Goal: Task Accomplishment & Management: Complete application form

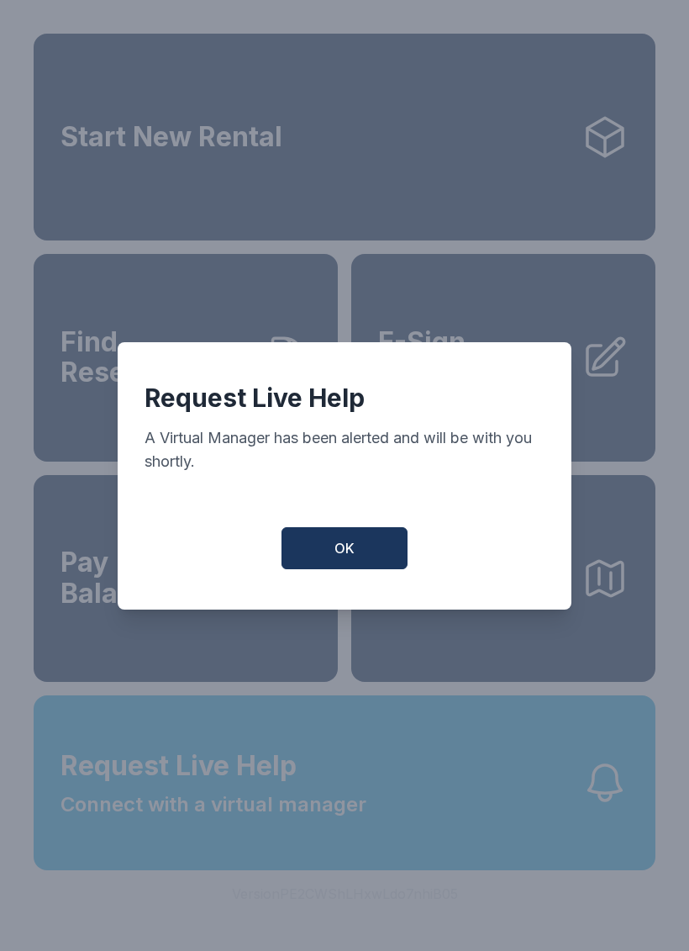
click at [373, 544] on button "OK" at bounding box center [345, 548] width 126 height 42
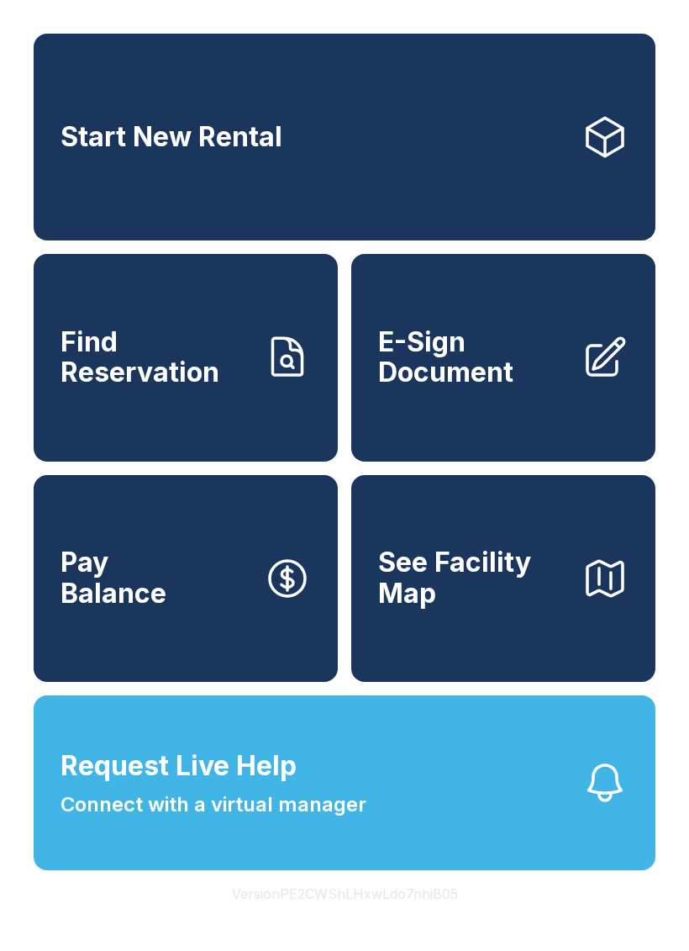
click at [324, 820] on span "Connect with a virtual manager" at bounding box center [214, 805] width 306 height 30
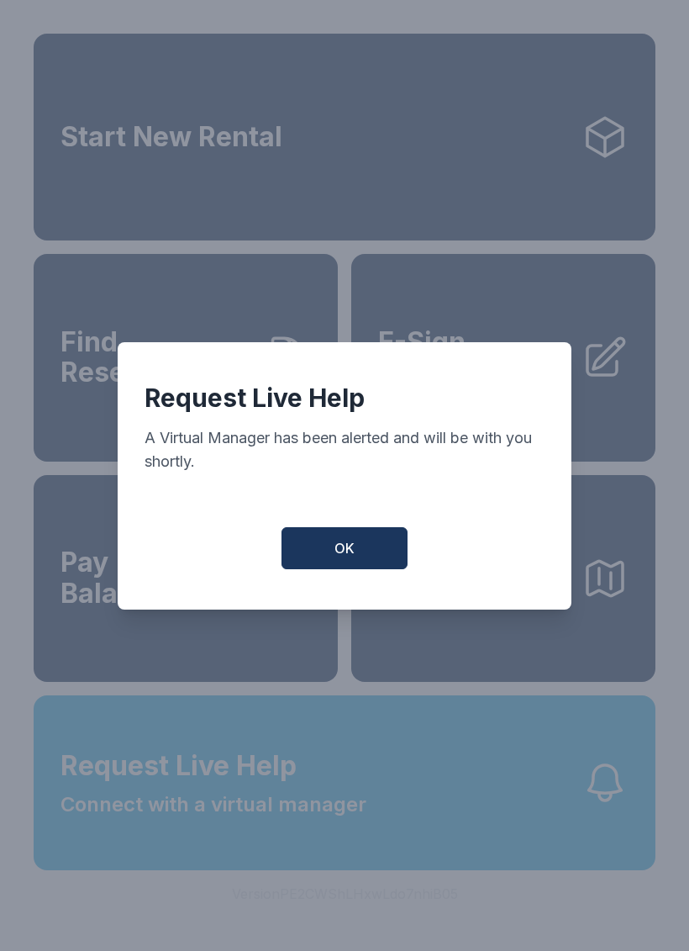
click at [352, 556] on span "OK" at bounding box center [345, 548] width 20 height 20
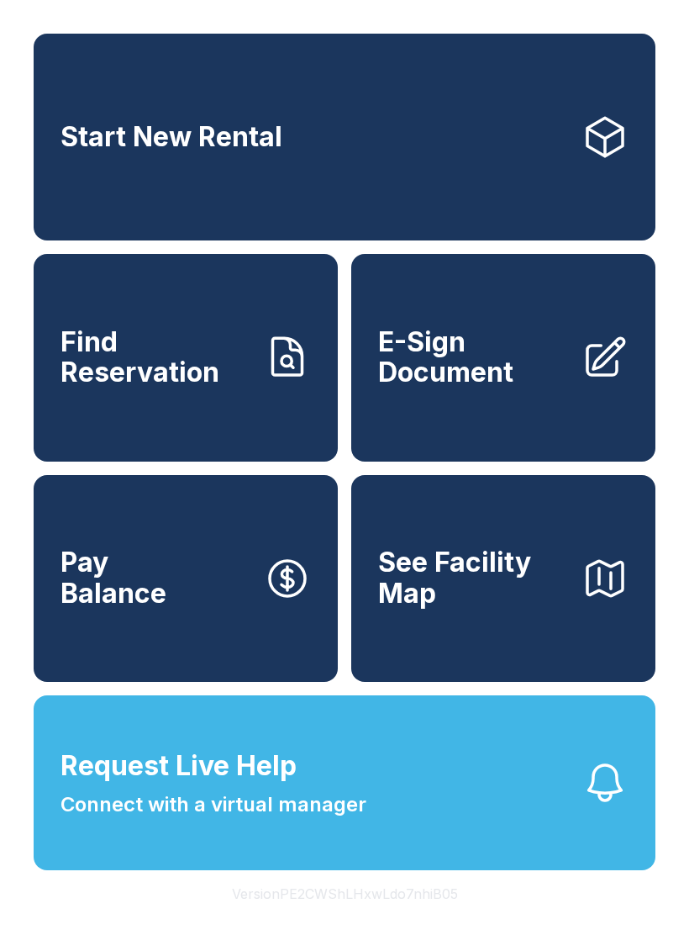
click at [368, 836] on button "Request Live Help Connect with a virtual manager" at bounding box center [345, 782] width 622 height 175
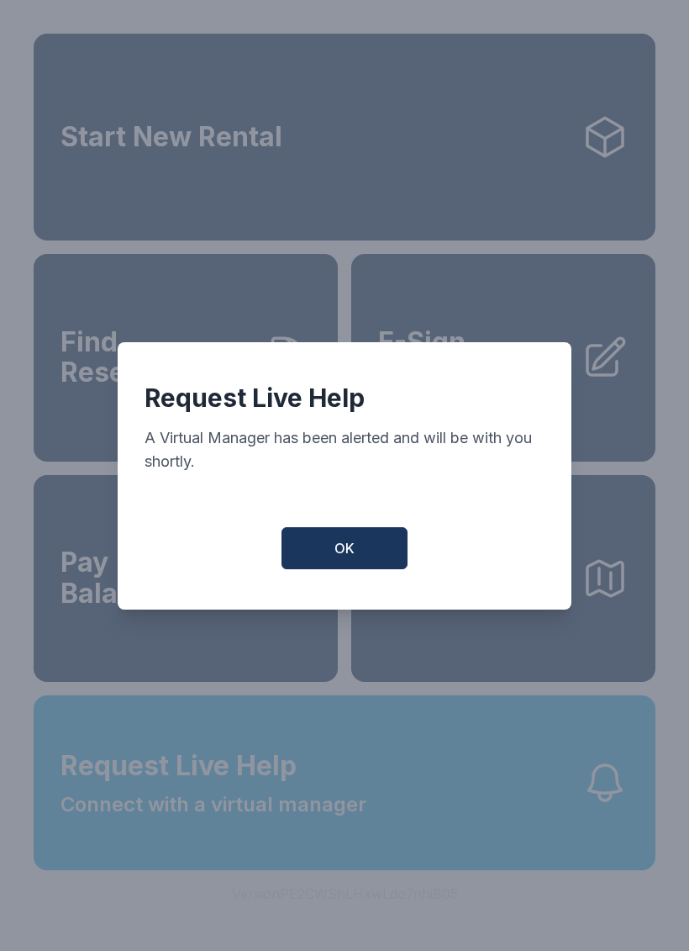
click at [340, 558] on span "OK" at bounding box center [345, 548] width 20 height 20
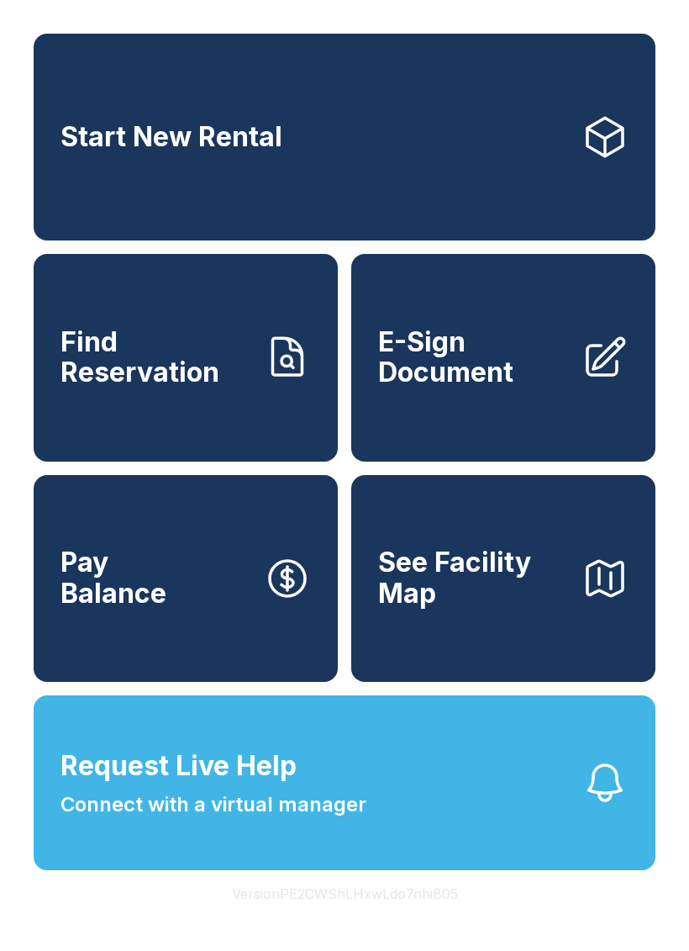
click at [492, 388] on span "E-Sign Document" at bounding box center [473, 357] width 190 height 61
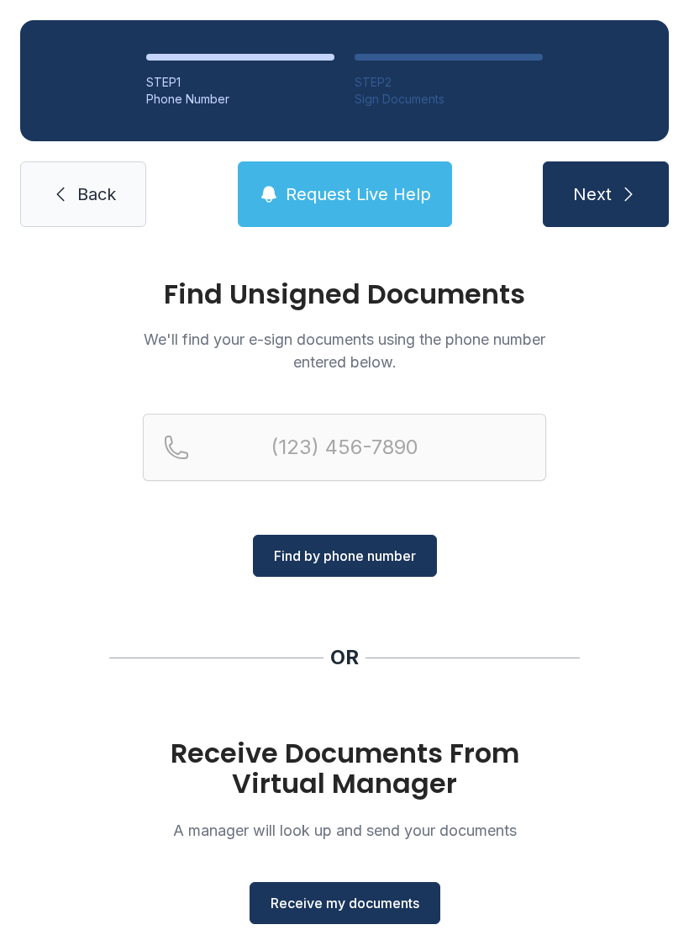
click at [362, 894] on span "Receive my documents" at bounding box center [345, 903] width 149 height 20
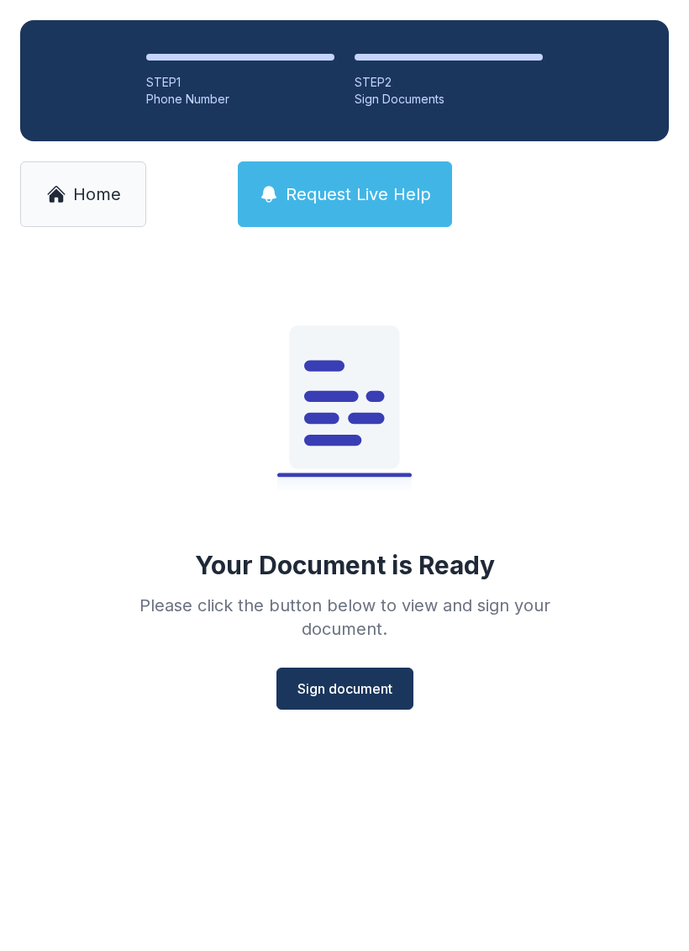
click at [353, 694] on span "Sign document" at bounding box center [345, 689] width 95 height 20
